Goal: Obtain resource: Download file/media

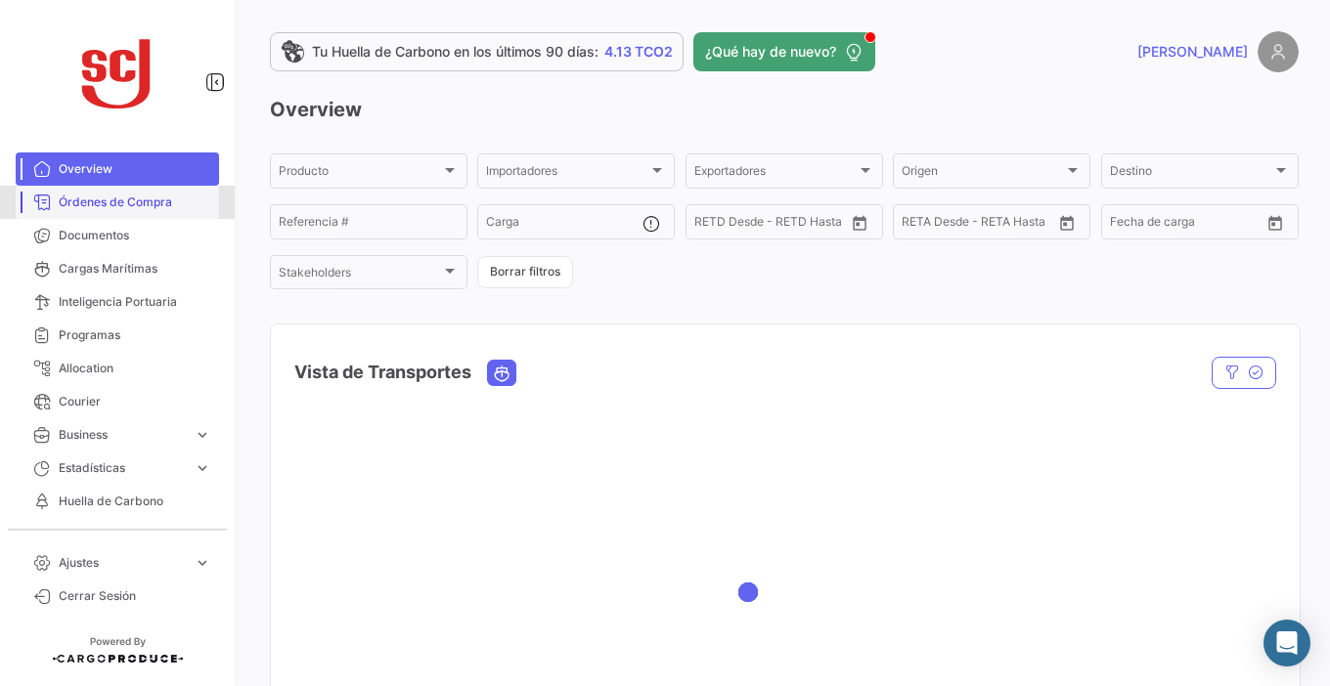
click at [174, 199] on span "Órdenes de Compra" at bounding box center [135, 203] width 153 height 18
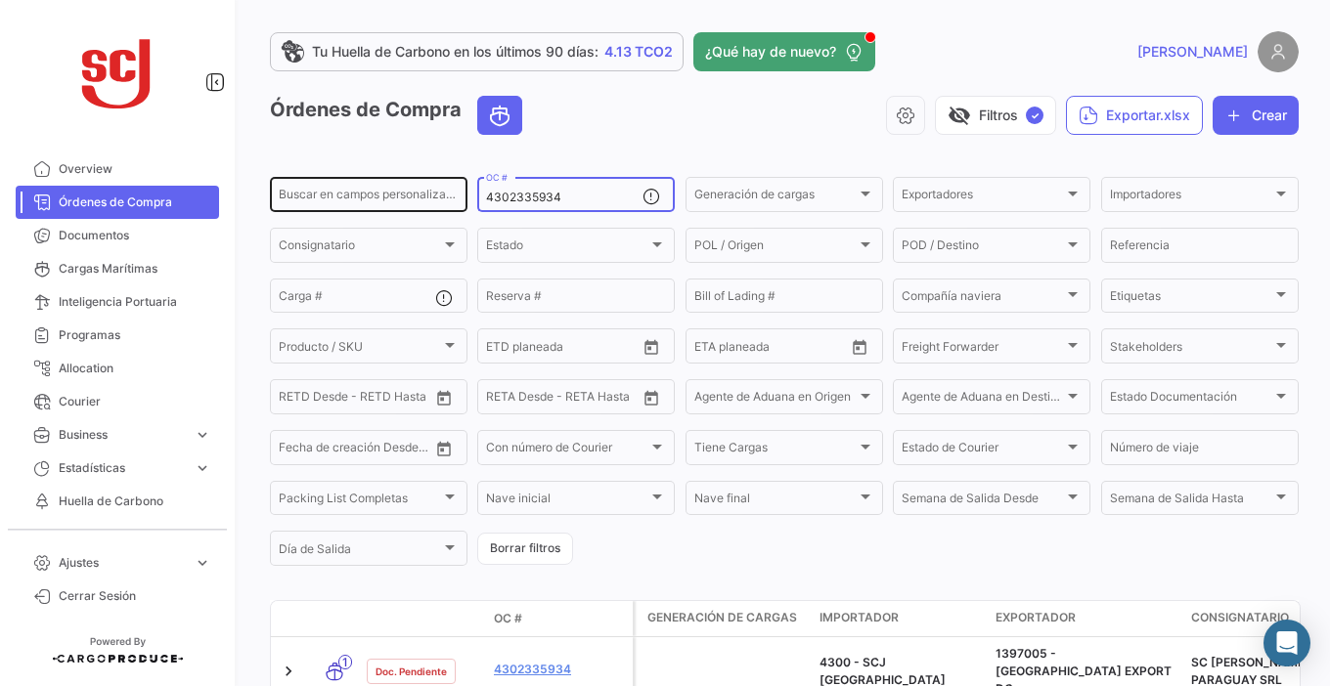
drag, startPoint x: 563, startPoint y: 197, endPoint x: 432, endPoint y: 194, distance: 131.0
click at [0, 0] on div "Buscar en campos personalizados... 4302335934 OC # Generación de cargas Generac…" at bounding box center [0, 0] width 0 height 0
paste input "41062"
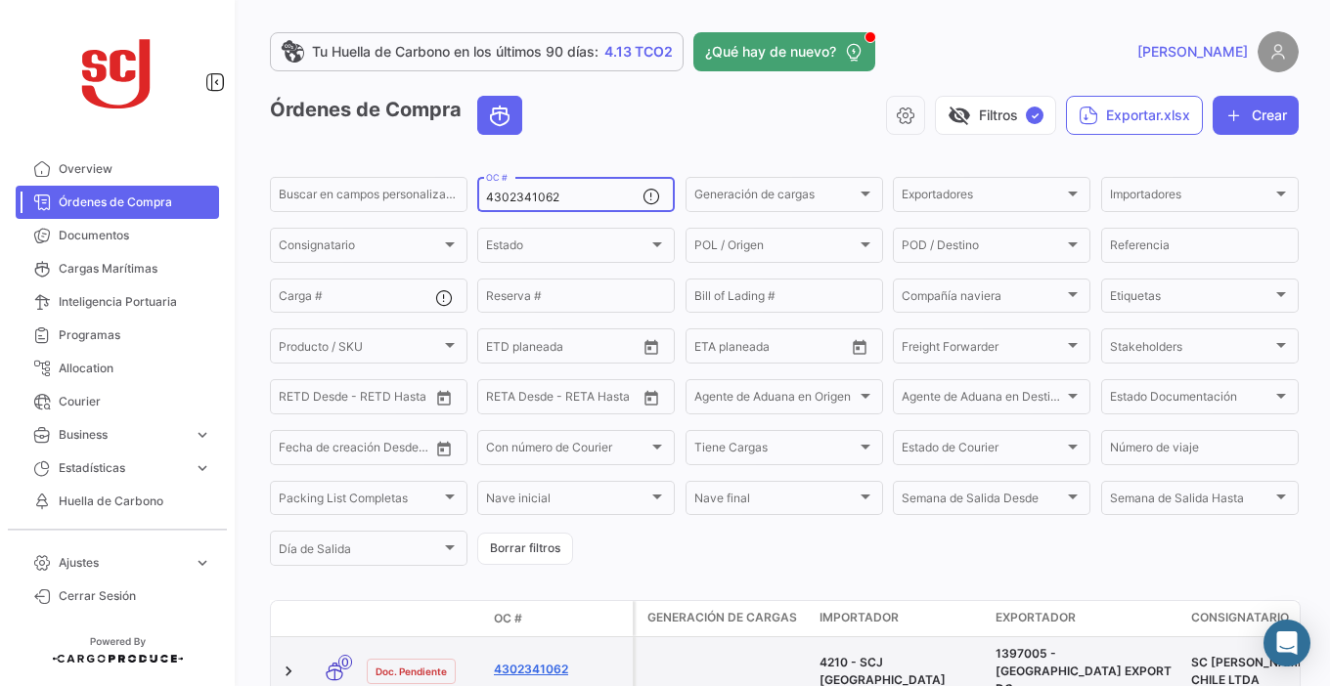
type input "4302341062"
click at [528, 661] on link "4302341062" at bounding box center [559, 670] width 131 height 18
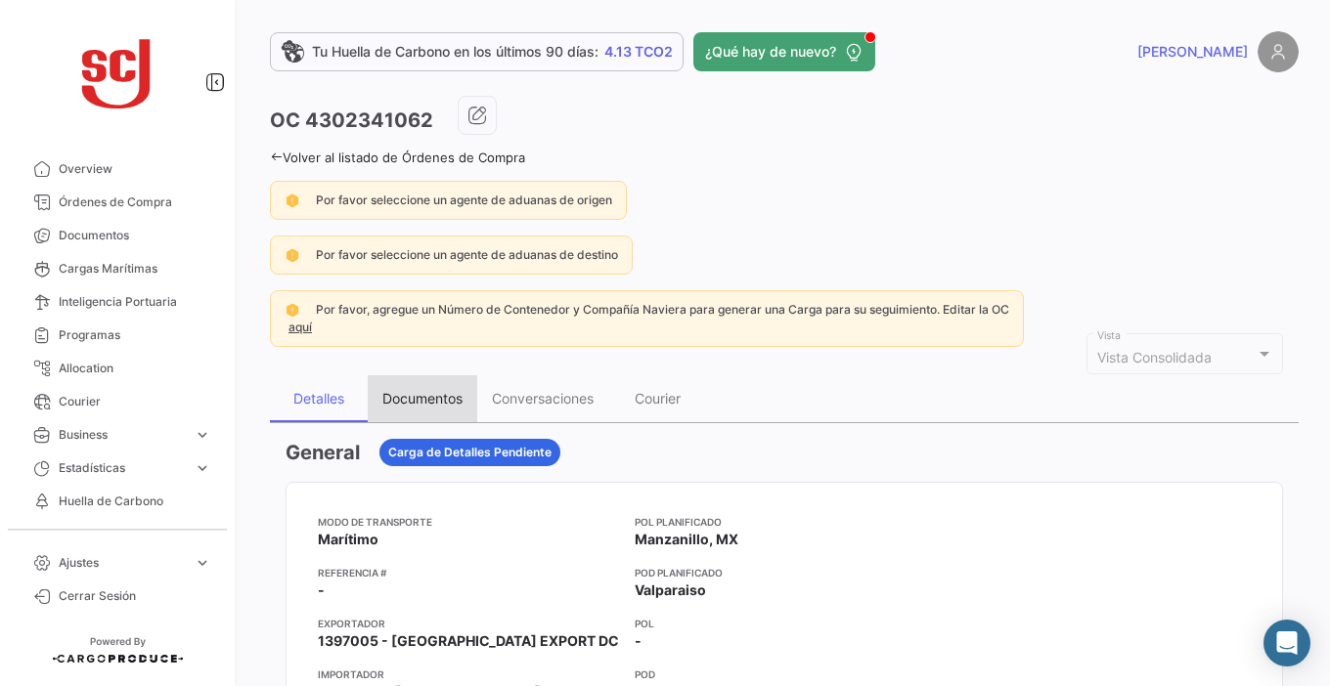
click at [428, 398] on div "Documentos" at bounding box center [422, 398] width 80 height 17
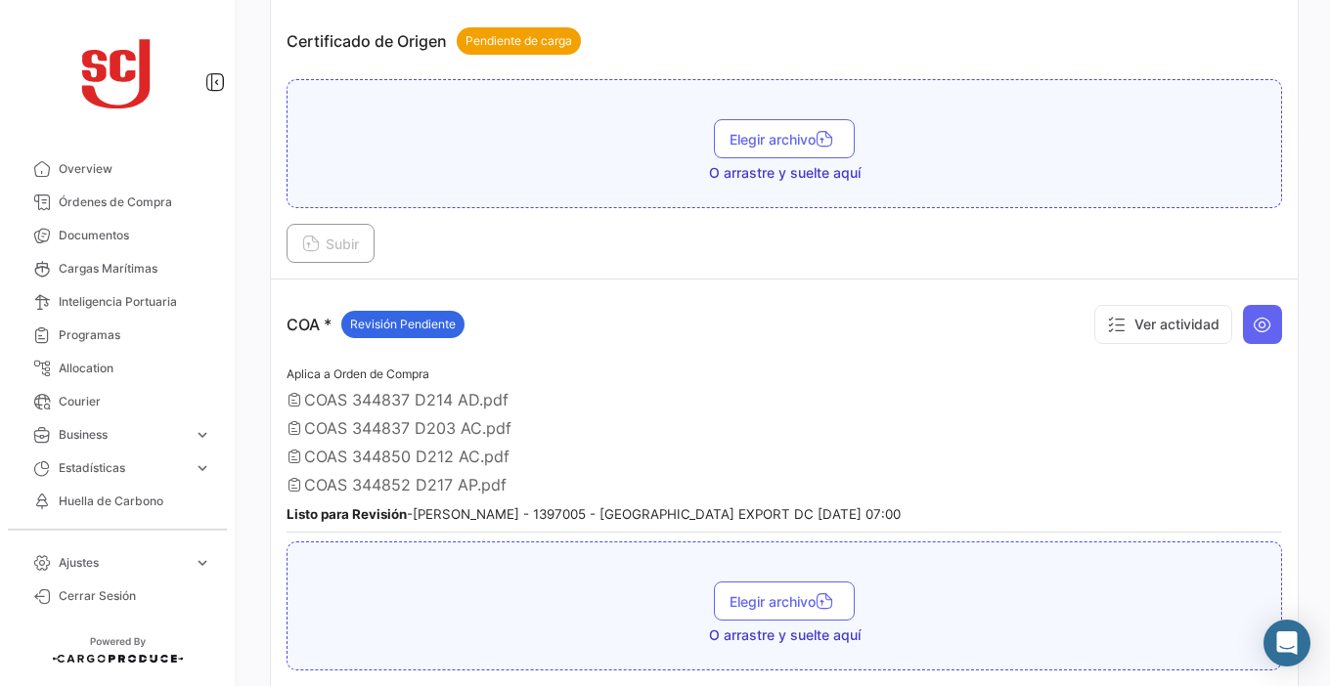
scroll to position [978, 0]
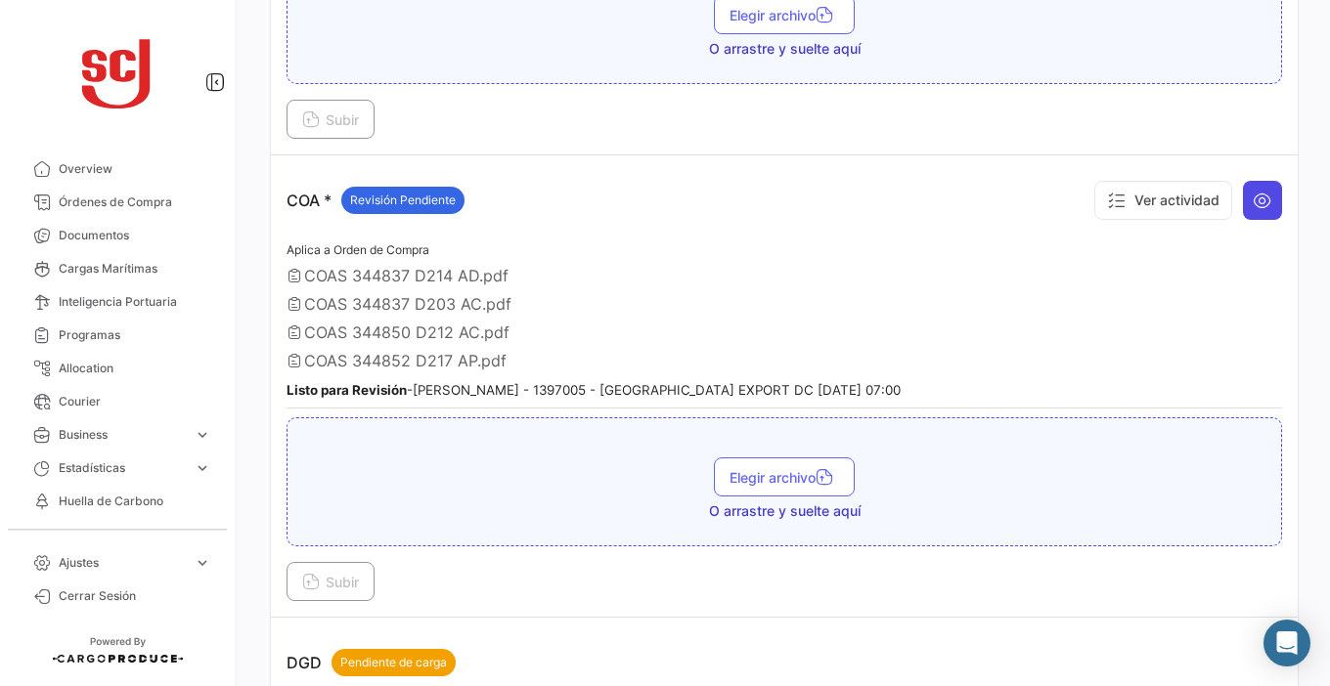
click at [1261, 198] on icon at bounding box center [1262, 201] width 20 height 20
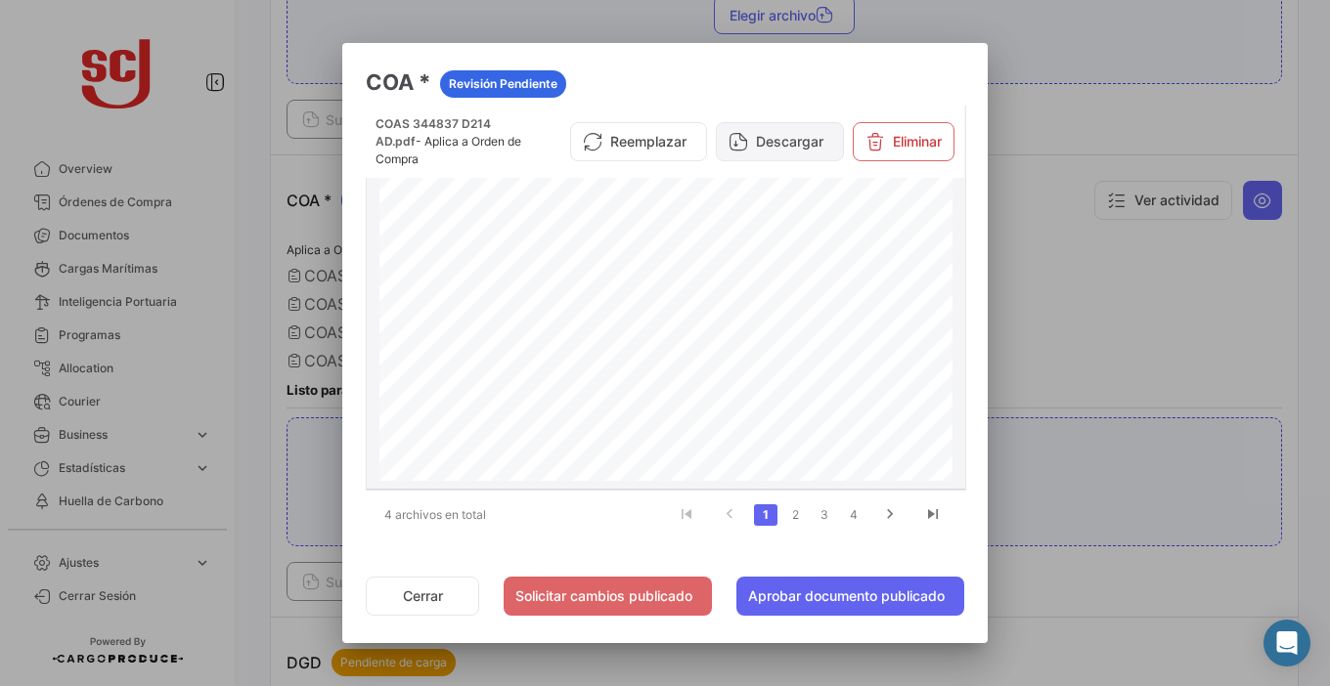
click at [780, 149] on button "Descargar" at bounding box center [780, 141] width 128 height 39
click at [792, 510] on link "2" at bounding box center [794, 516] width 23 height 22
click at [778, 146] on button "Descargar" at bounding box center [780, 141] width 128 height 39
click at [827, 518] on link "3" at bounding box center [823, 516] width 23 height 22
click at [803, 141] on button "Descargar" at bounding box center [780, 141] width 128 height 39
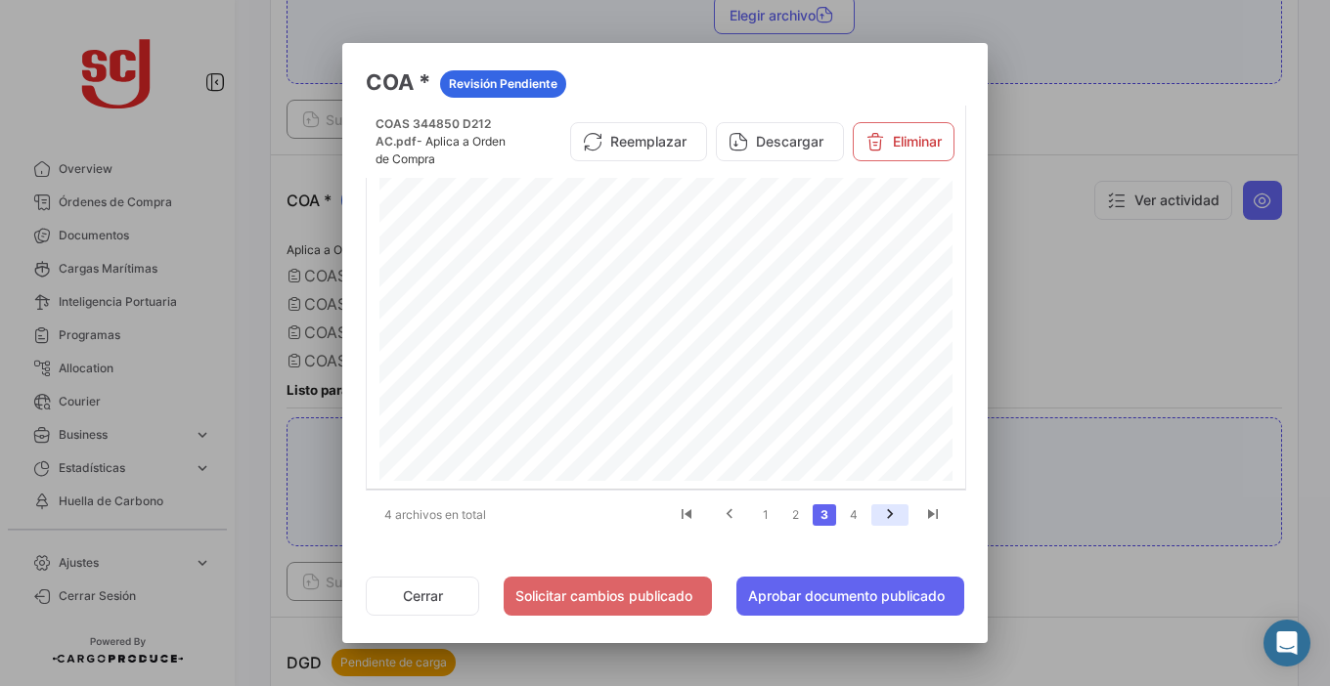
click at [895, 510] on icon "go to next page" at bounding box center [889, 516] width 25 height 23
click at [888, 516] on icon "go to next page" at bounding box center [889, 516] width 25 height 23
click at [802, 144] on button "Descargar" at bounding box center [780, 141] width 128 height 39
click at [1058, 169] on div at bounding box center [665, 343] width 1330 height 686
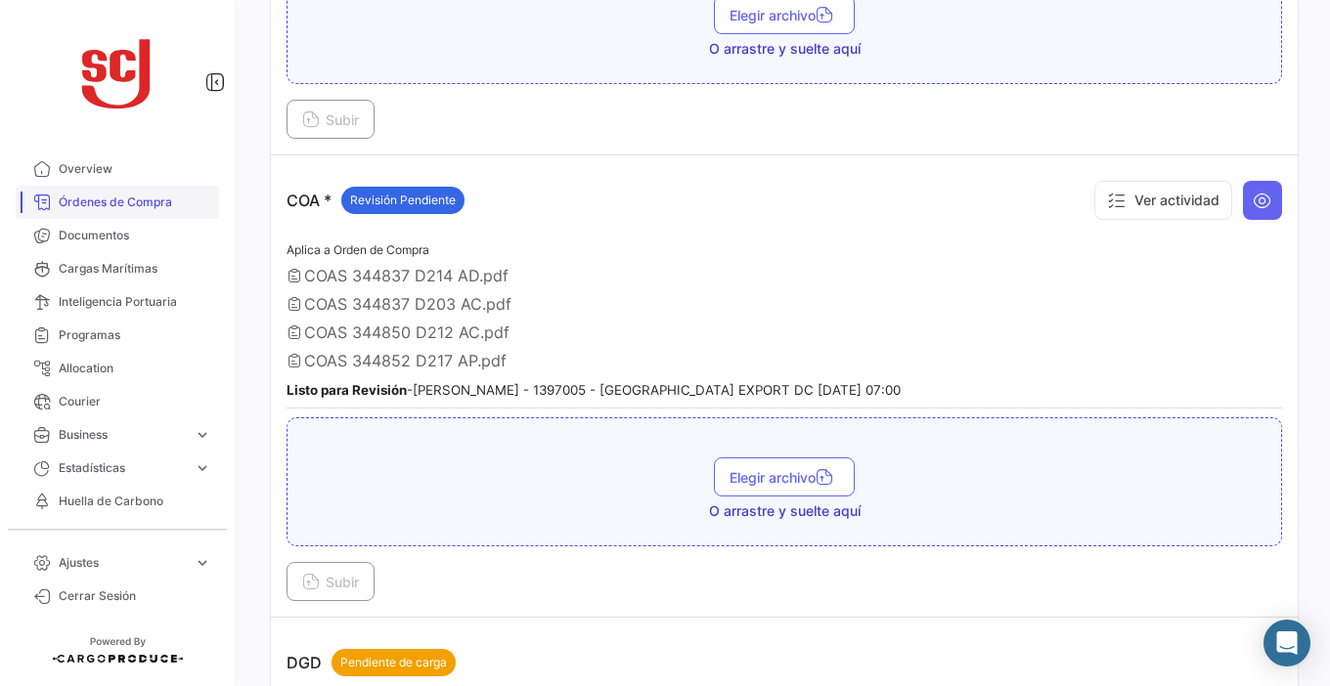
click at [109, 199] on span "Órdenes de Compra" at bounding box center [135, 203] width 153 height 18
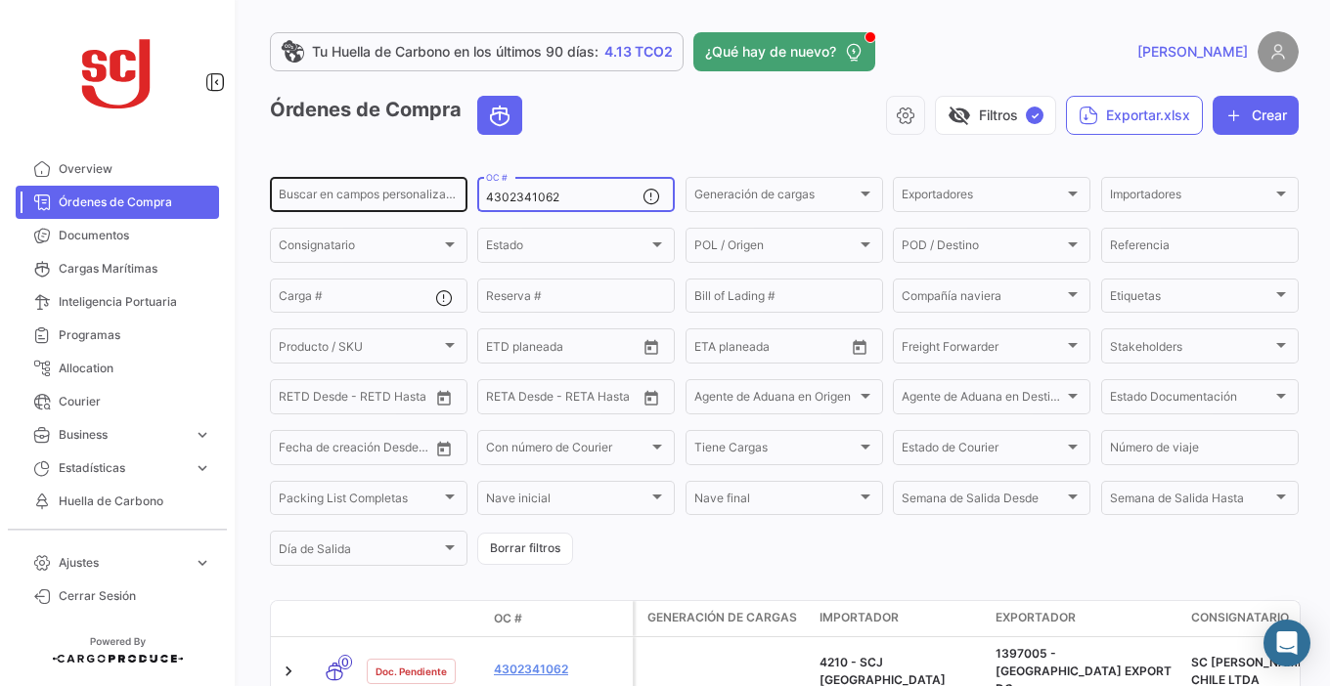
drag, startPoint x: 570, startPoint y: 197, endPoint x: 435, endPoint y: 195, distance: 134.9
click at [0, 0] on div "Buscar en campos personalizados... 4302341062 OC # Generación de cargas Generac…" at bounding box center [0, 0] width 0 height 0
paste input "34930"
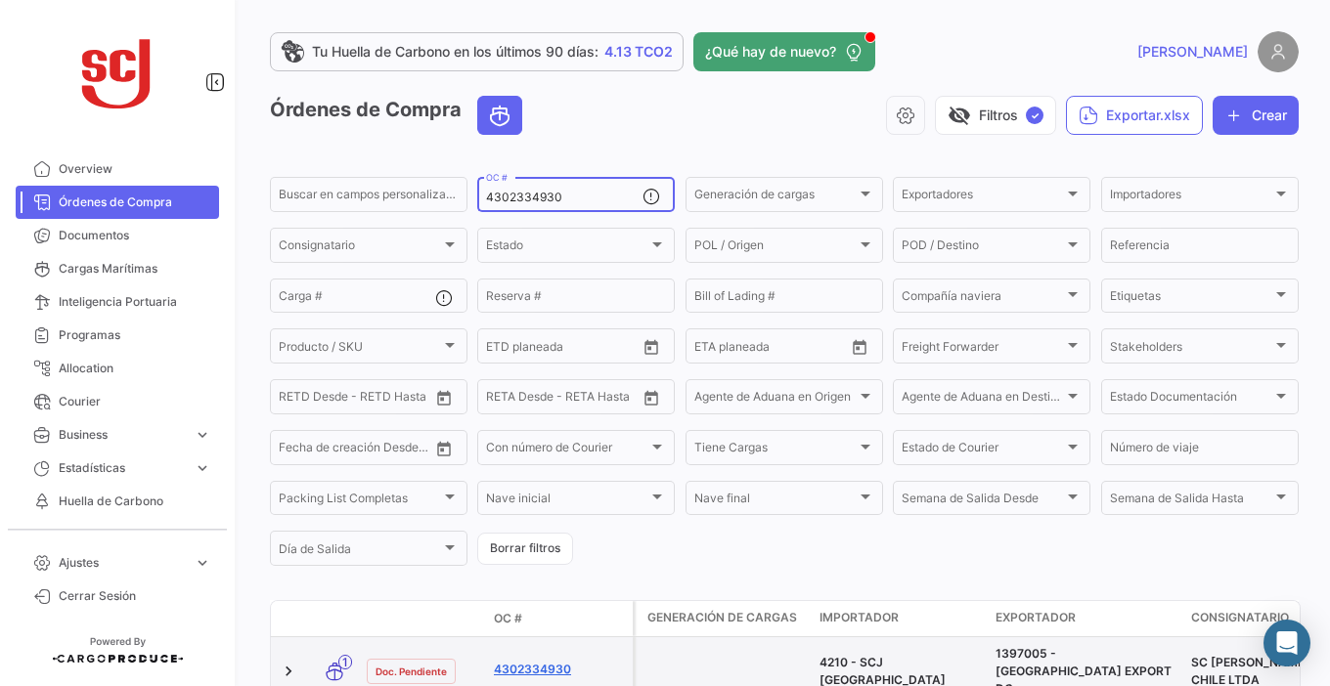
type input "4302334930"
click at [548, 661] on link "4302334930" at bounding box center [559, 670] width 131 height 18
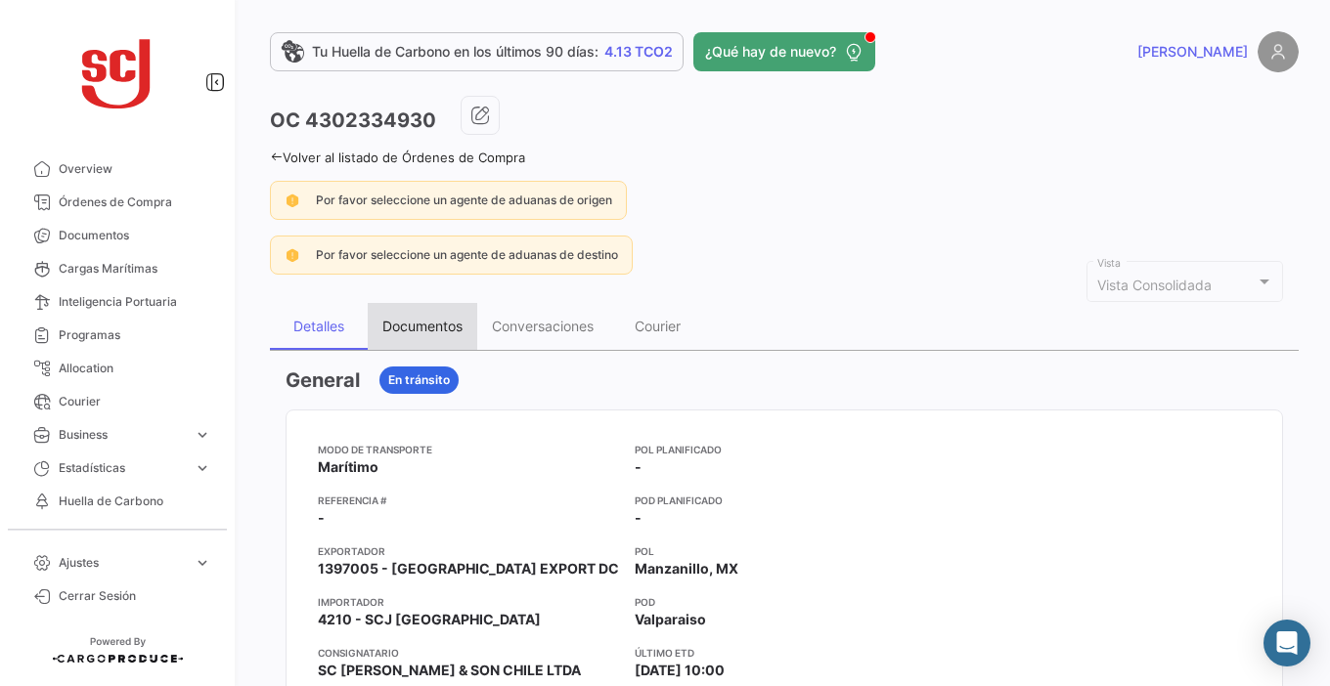
click at [437, 324] on div "Documentos" at bounding box center [422, 326] width 80 height 17
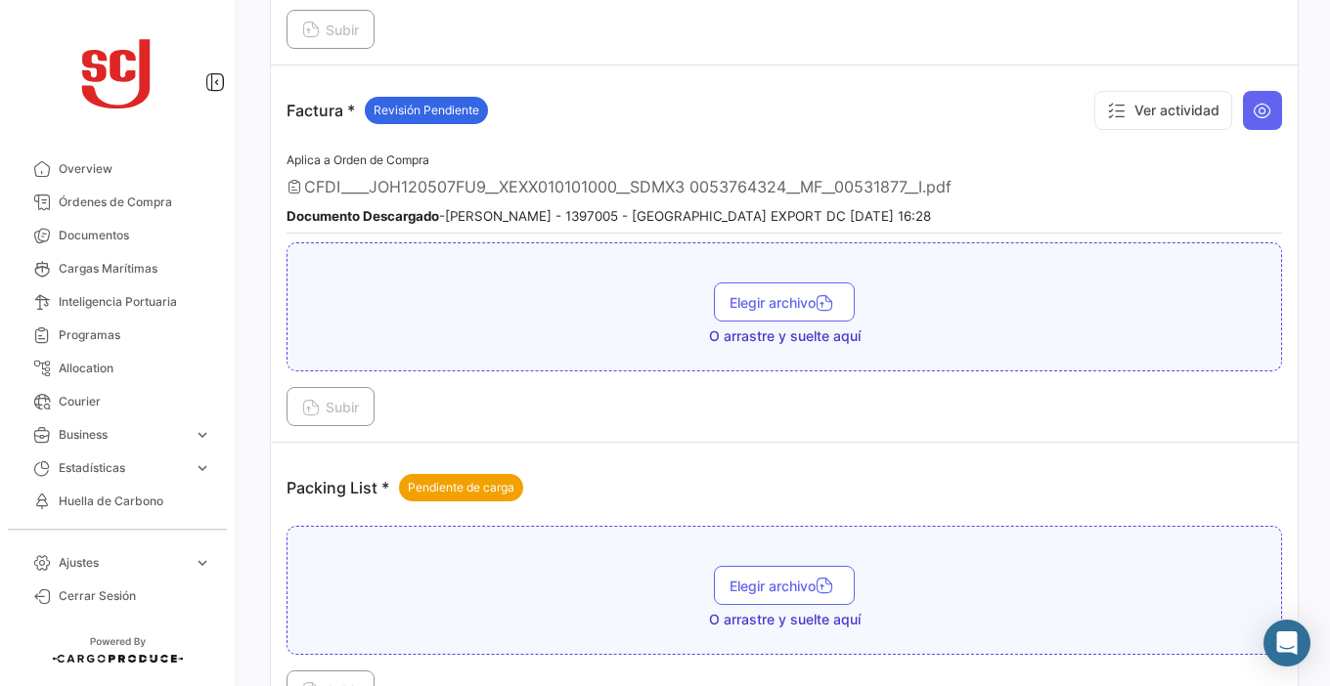
scroll to position [1662, 0]
